Goal: Transaction & Acquisition: Purchase product/service

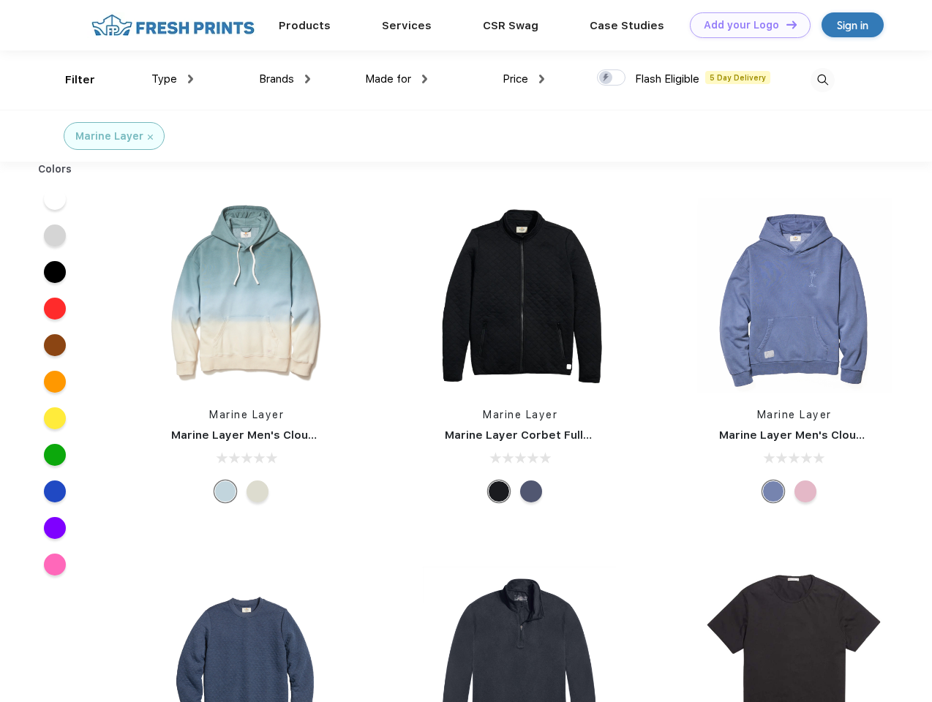
click at [745, 25] on link "Add your Logo Design Tool" at bounding box center [750, 25] width 121 height 26
click at [0, 0] on div "Design Tool" at bounding box center [0, 0] width 0 height 0
click at [785, 24] on link "Add your Logo Design Tool" at bounding box center [750, 25] width 121 height 26
click at [70, 80] on div "Filter" at bounding box center [80, 80] width 30 height 17
click at [173, 79] on span "Type" at bounding box center [164, 78] width 26 height 13
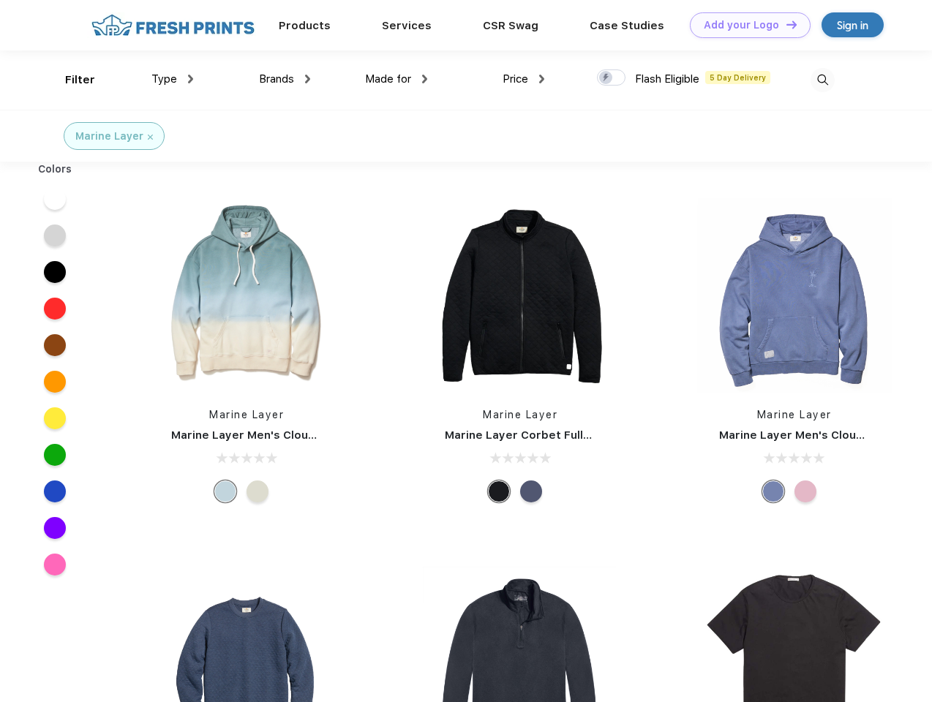
click at [285, 79] on span "Brands" at bounding box center [276, 78] width 35 height 13
click at [397, 79] on span "Made for" at bounding box center [388, 78] width 46 height 13
click at [524, 79] on span "Price" at bounding box center [516, 78] width 26 height 13
click at [612, 78] on div at bounding box center [611, 78] width 29 height 16
click at [607, 78] on input "checkbox" at bounding box center [602, 74] width 10 height 10
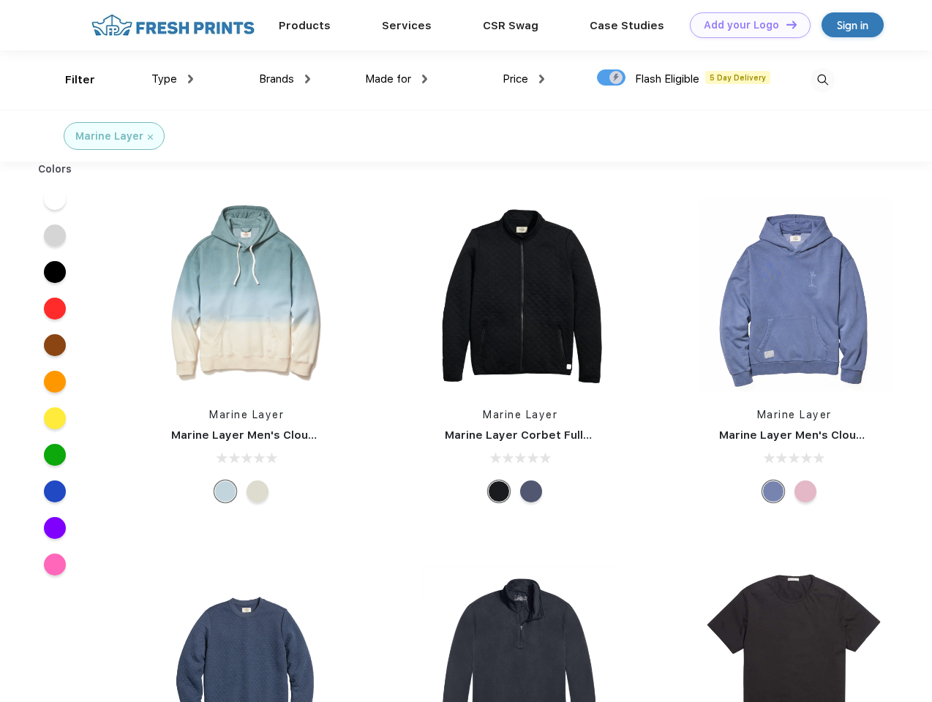
click at [822, 80] on img at bounding box center [823, 80] width 24 height 24
